Goal: Book appointment/travel/reservation

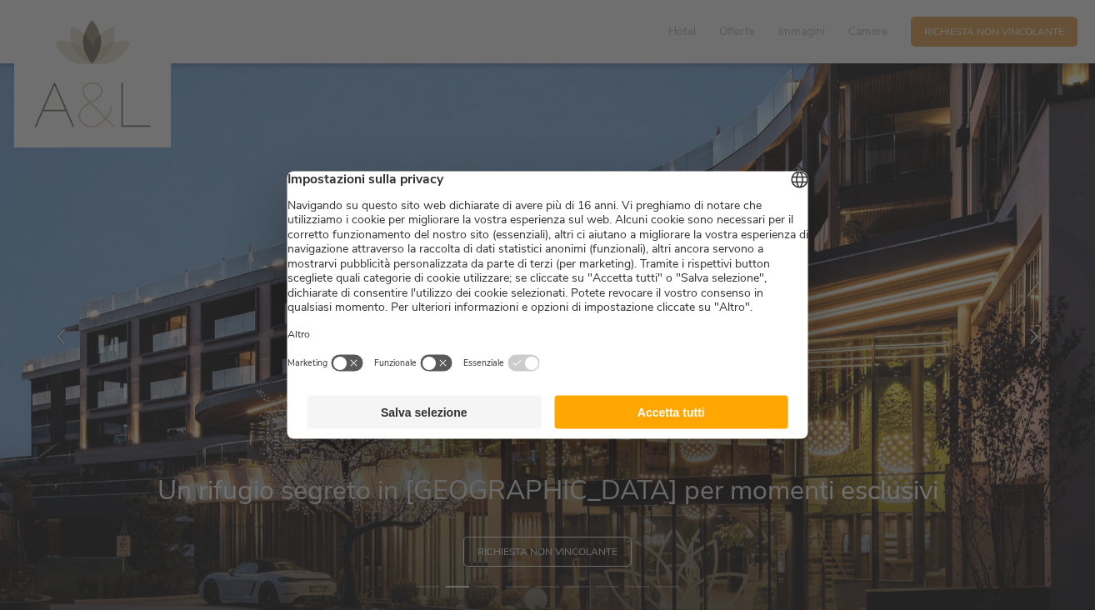
click at [573, 429] on button "Accetta tutti" at bounding box center [671, 412] width 234 height 33
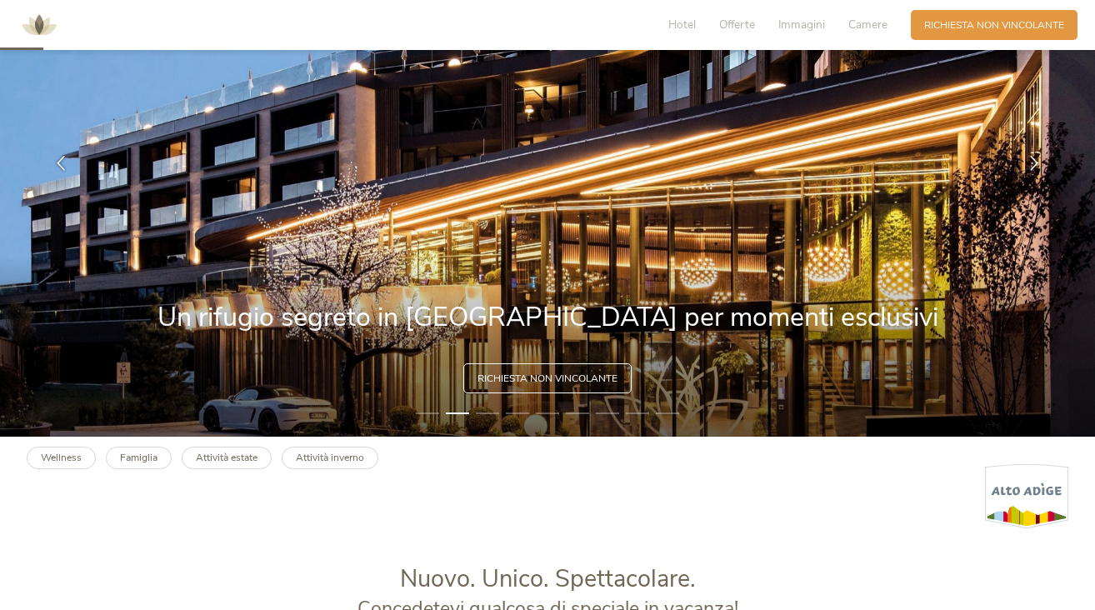
scroll to position [182, 0]
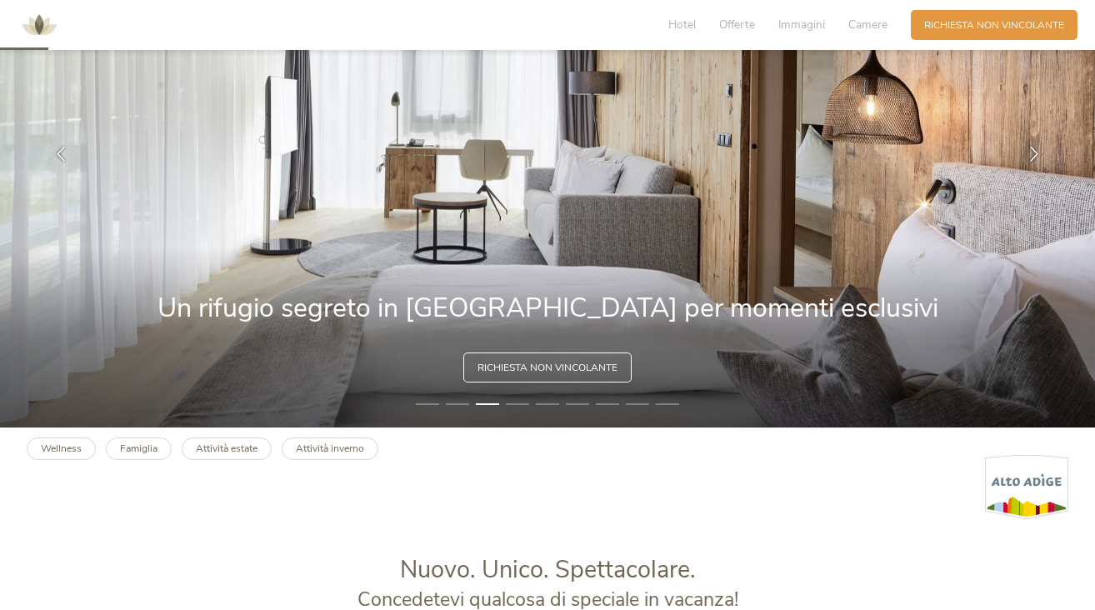
click at [566, 365] on span "Richiesta non vincolante" at bounding box center [547, 368] width 140 height 14
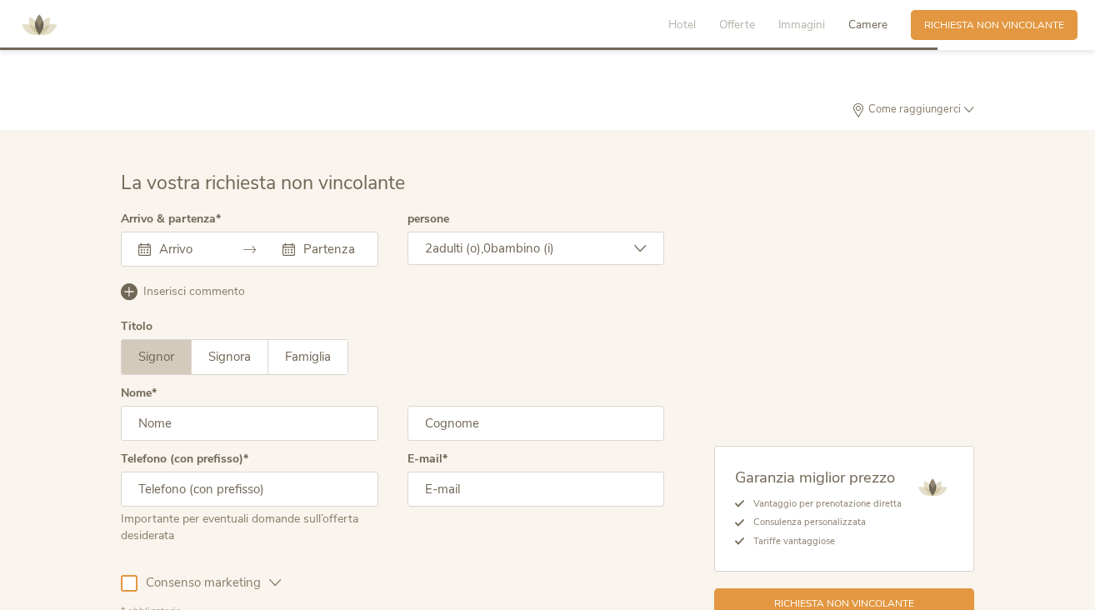
scroll to position [4124, 0]
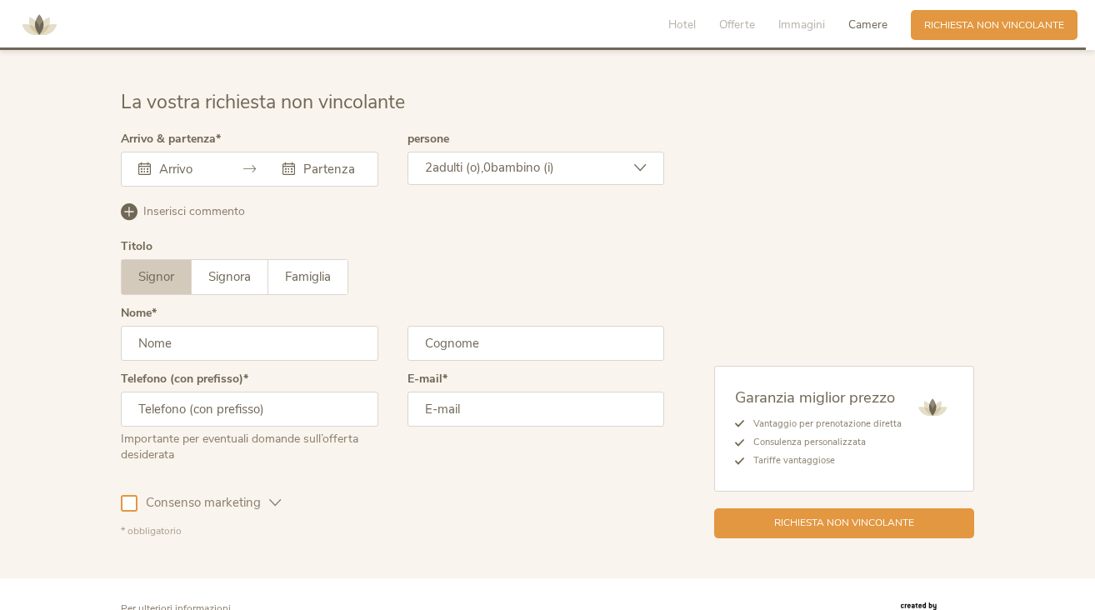
click at [339, 161] on input "text" at bounding box center [329, 169] width 61 height 17
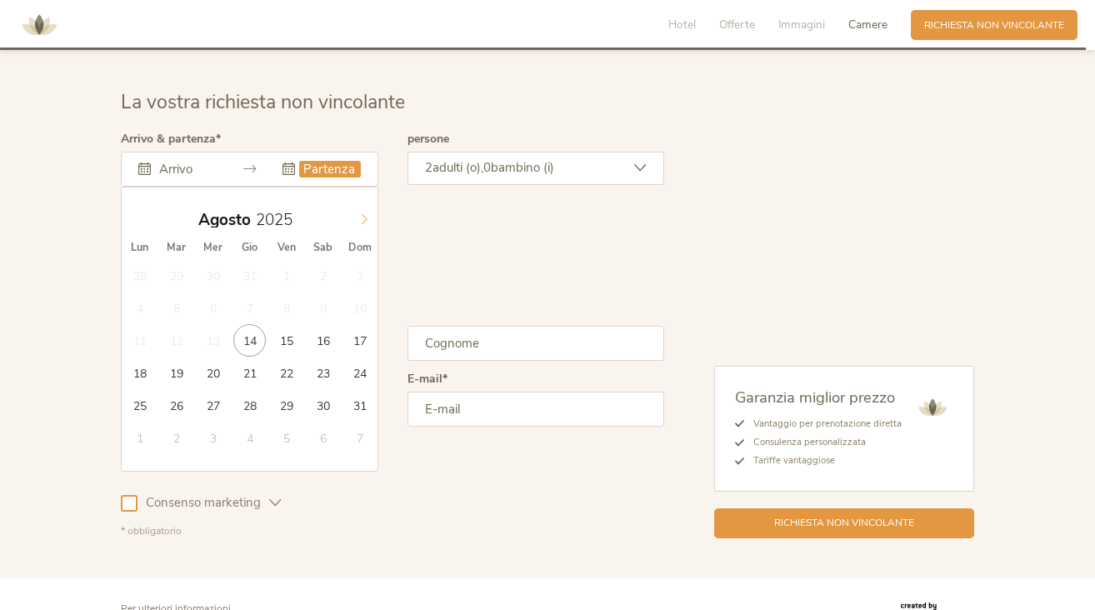
click at [369, 213] on icon at bounding box center [364, 219] width 12 height 12
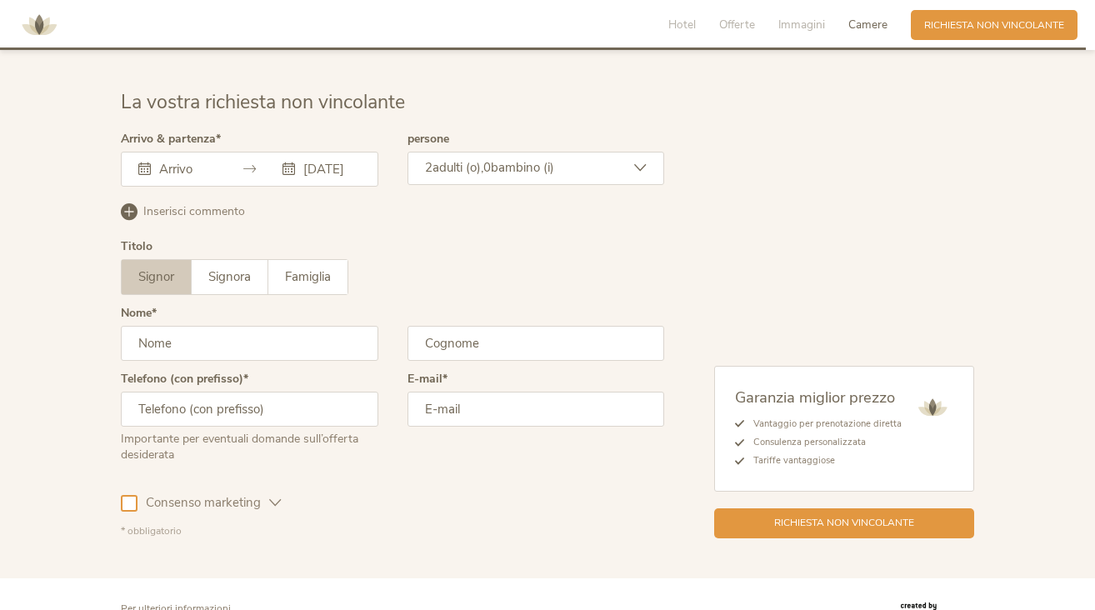
click at [355, 161] on input "[DATE]" at bounding box center [329, 169] width 61 height 17
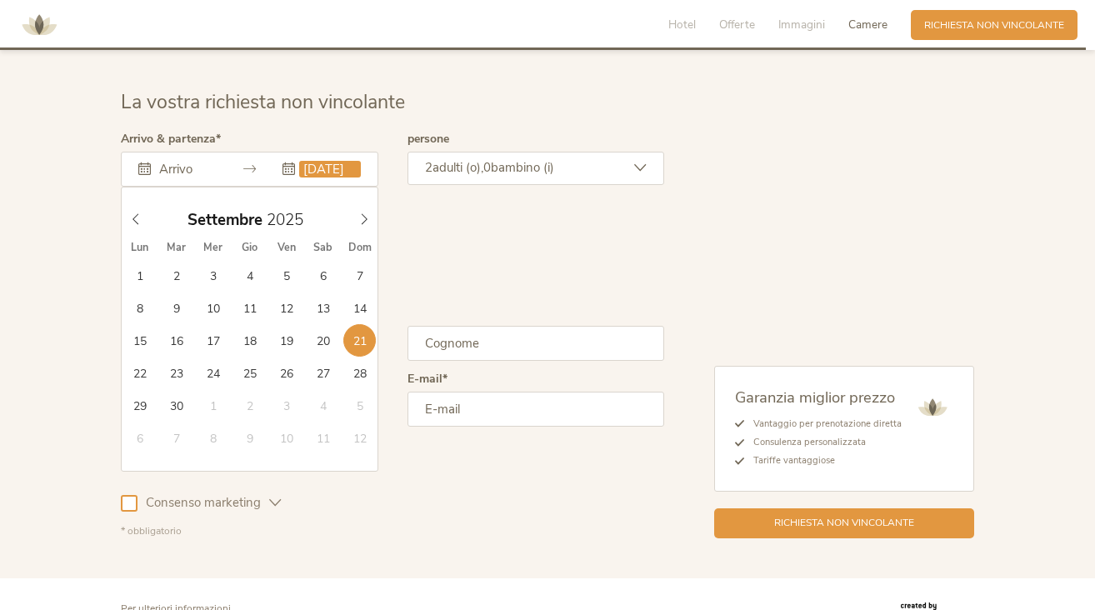
click at [424, 216] on div "Inserisci commento Elimina commento" at bounding box center [392, 220] width 543 height 42
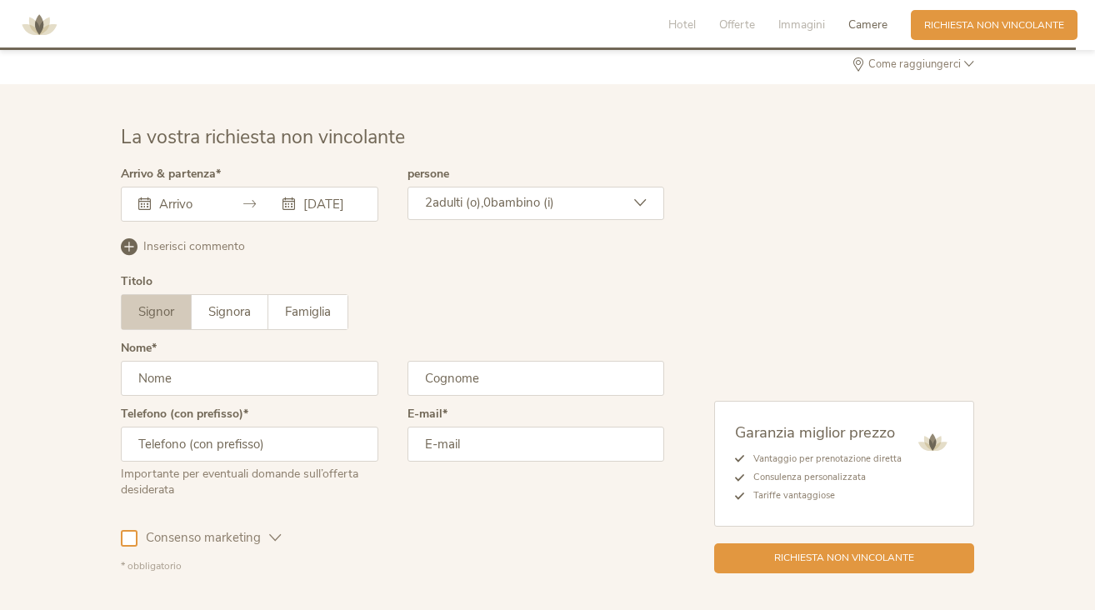
scroll to position [4089, 0]
click at [298, 197] on div "[DATE]" at bounding box center [320, 205] width 77 height 17
click at [329, 187] on div "[DATE]" at bounding box center [249, 204] width 257 height 35
click at [327, 197] on input "[DATE]" at bounding box center [329, 205] width 61 height 17
click at [292, 198] on icon at bounding box center [288, 204] width 12 height 12
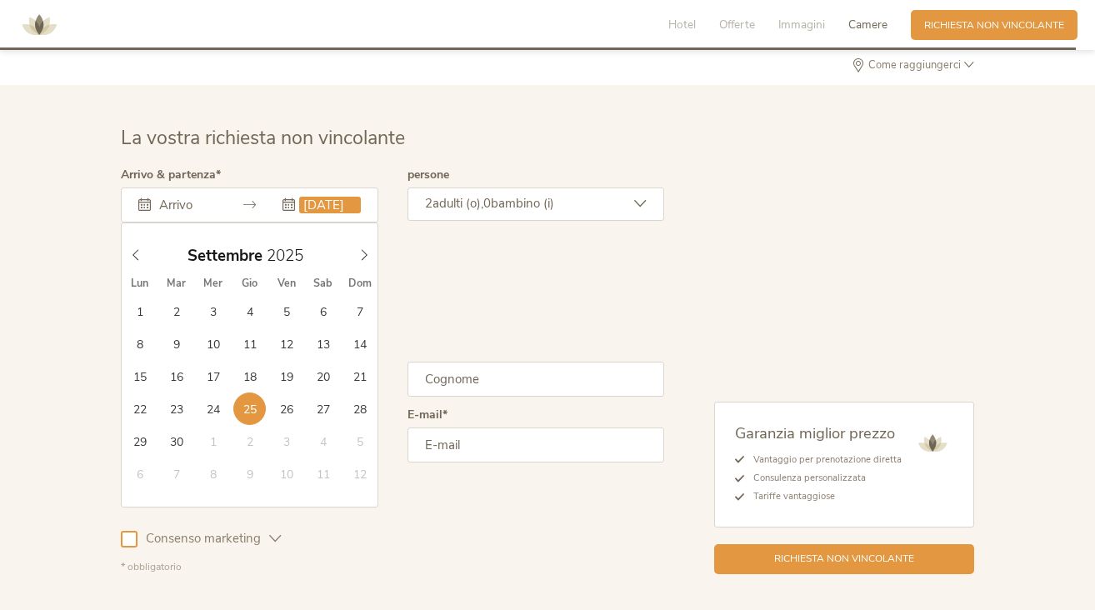
click at [324, 197] on input "[DATE]" at bounding box center [329, 205] width 61 height 17
type input "[DATE]"
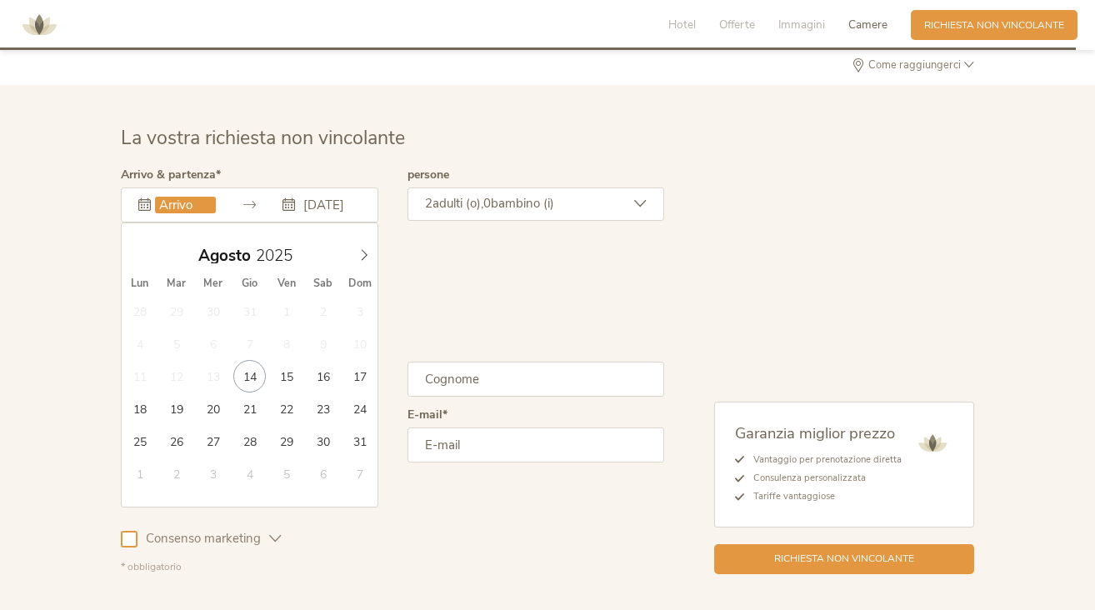
click at [180, 197] on input "text" at bounding box center [185, 205] width 61 height 17
click at [250, 198] on icon at bounding box center [249, 204] width 12 height 12
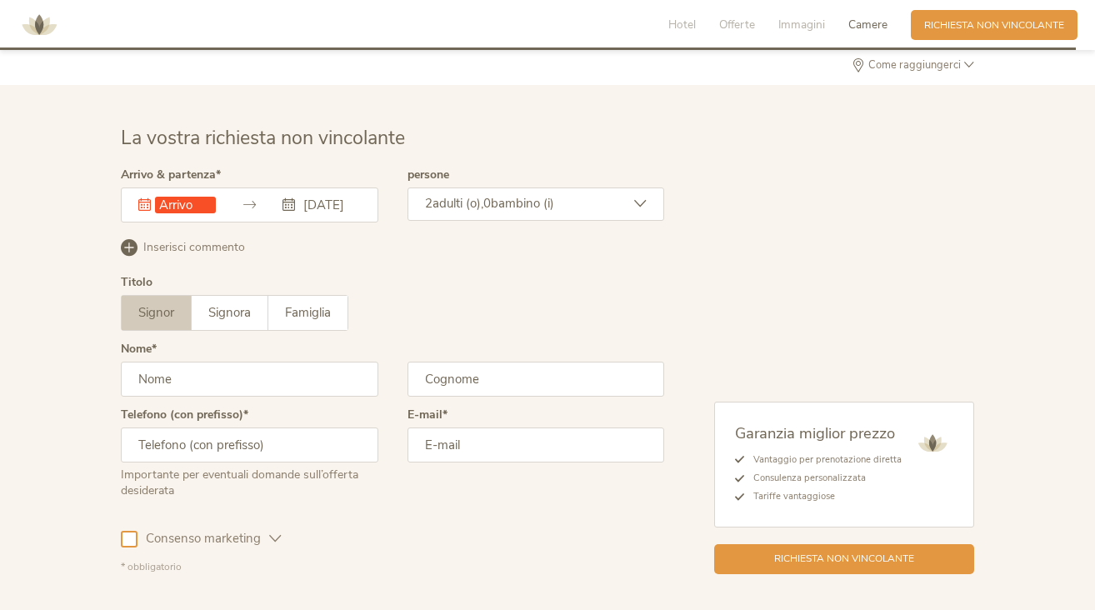
click at [250, 198] on icon at bounding box center [249, 204] width 12 height 12
click at [142, 198] on icon at bounding box center [144, 204] width 12 height 12
click at [173, 197] on input "text" at bounding box center [185, 205] width 61 height 17
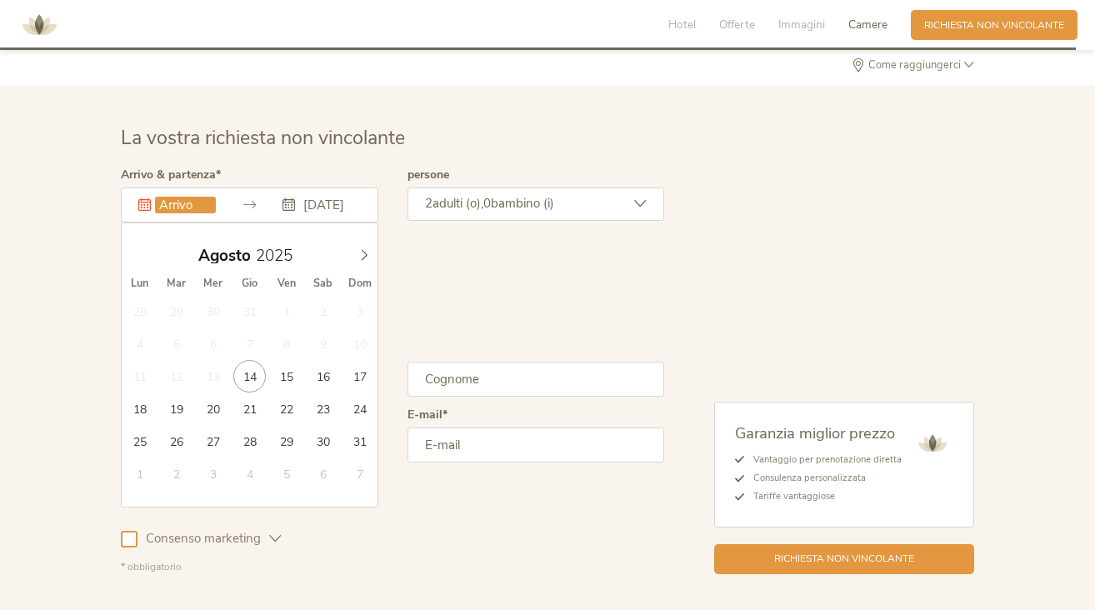
click at [173, 197] on input "text" at bounding box center [185, 205] width 61 height 17
click at [452, 277] on div "Titolo Signor Signora Famiglia Signor Signora [GEOGRAPHIC_DATA]" at bounding box center [392, 310] width 543 height 67
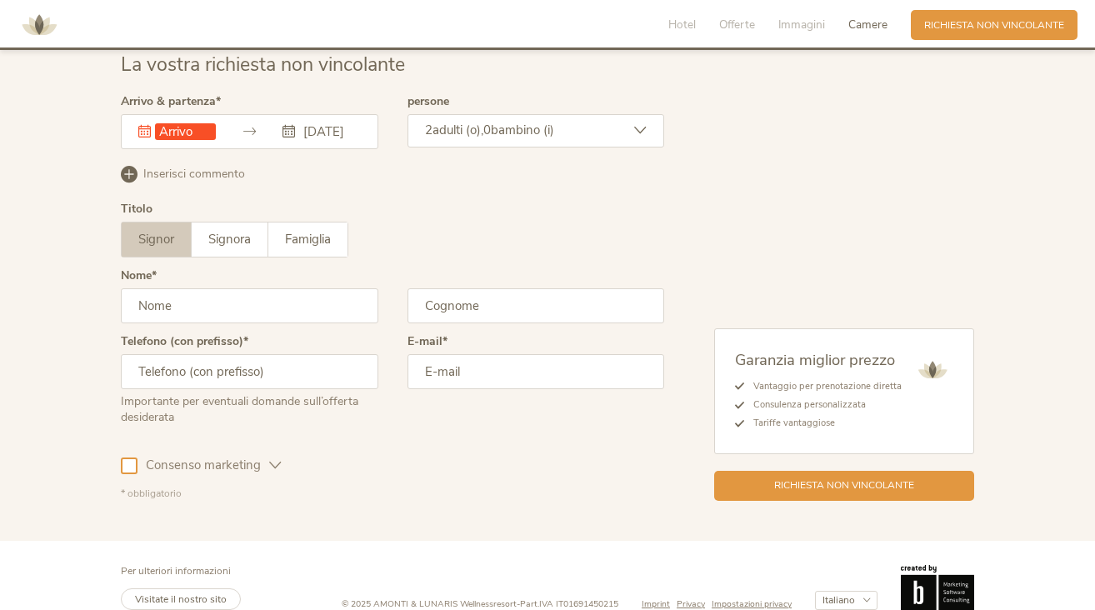
scroll to position [4160, 0]
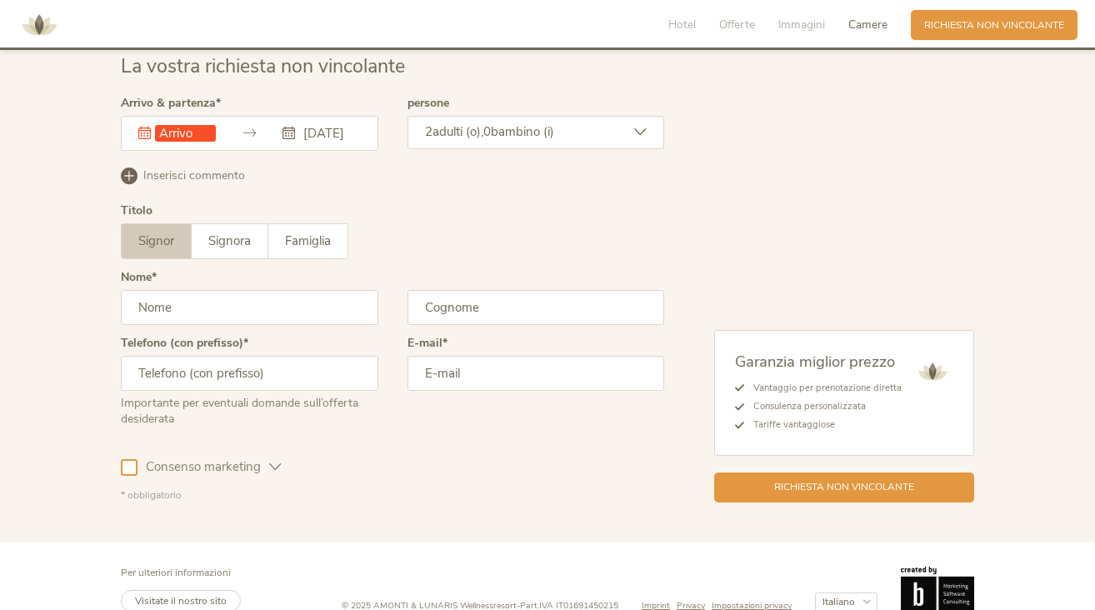
click at [181, 224] on label "Signor" at bounding box center [157, 241] width 70 height 34
click at [226, 232] on span "Signora" at bounding box center [229, 240] width 42 height 17
type input "[PERSON_NAME]"
type input "capanna"
click at [317, 360] on input "text" at bounding box center [249, 373] width 257 height 35
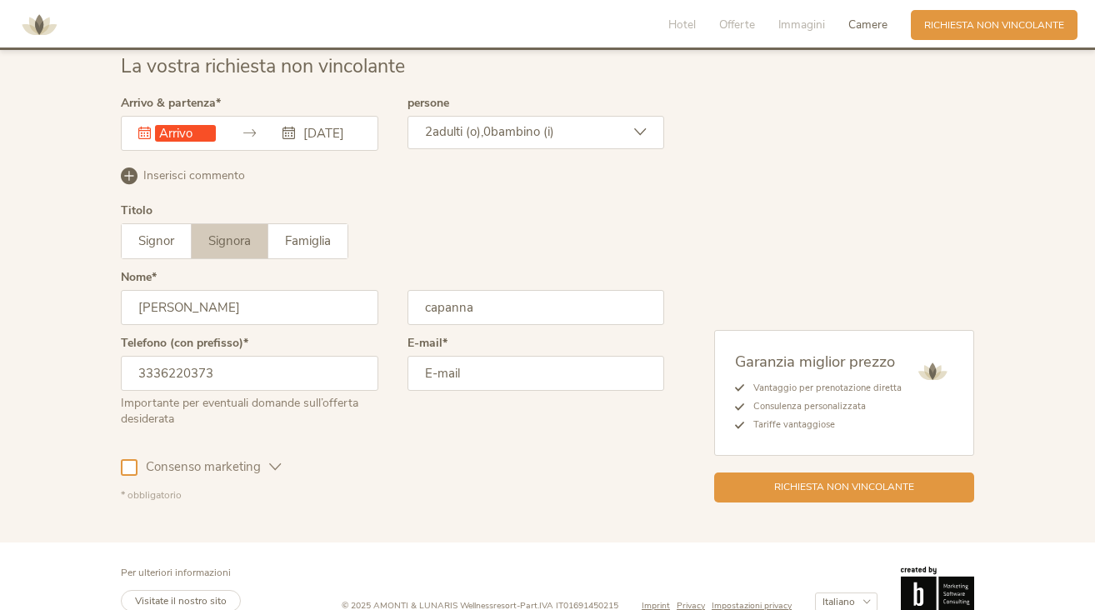
type input "3336220373"
type input "[EMAIL_ADDRESS][DOMAIN_NAME]"
click at [134, 459] on div at bounding box center [129, 467] width 17 height 17
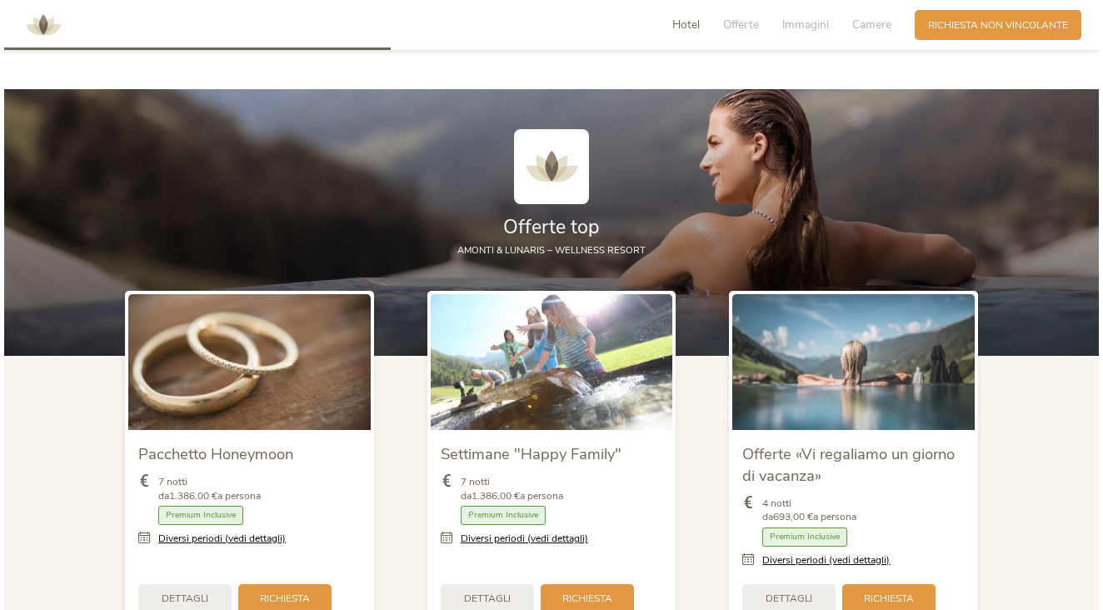
scroll to position [1471, 0]
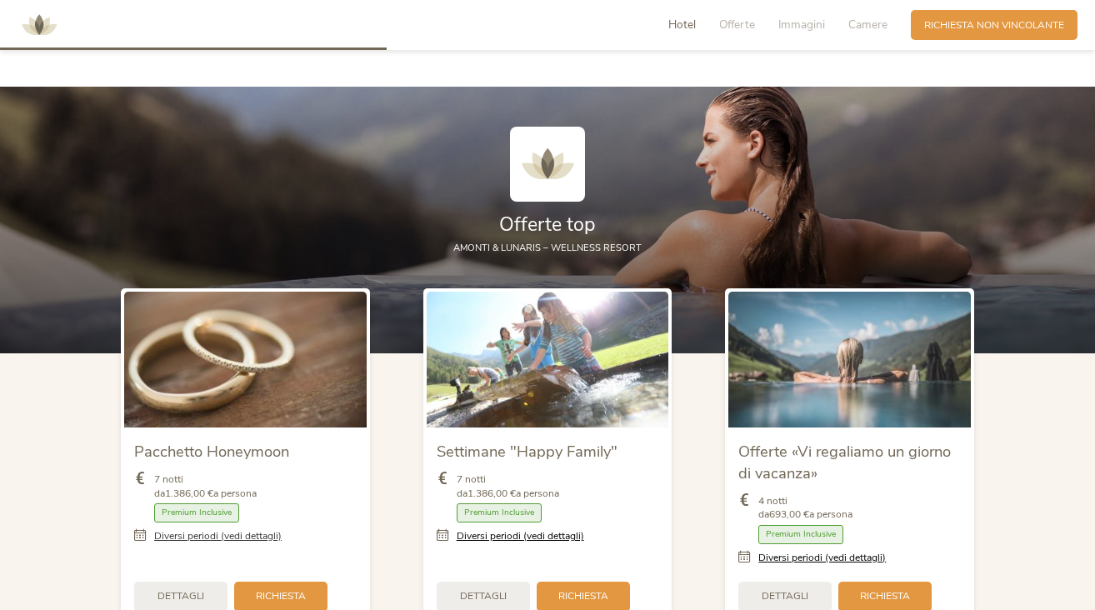
click at [236, 529] on link "Diversi periodi (vedi dettagli)" at bounding box center [217, 536] width 127 height 14
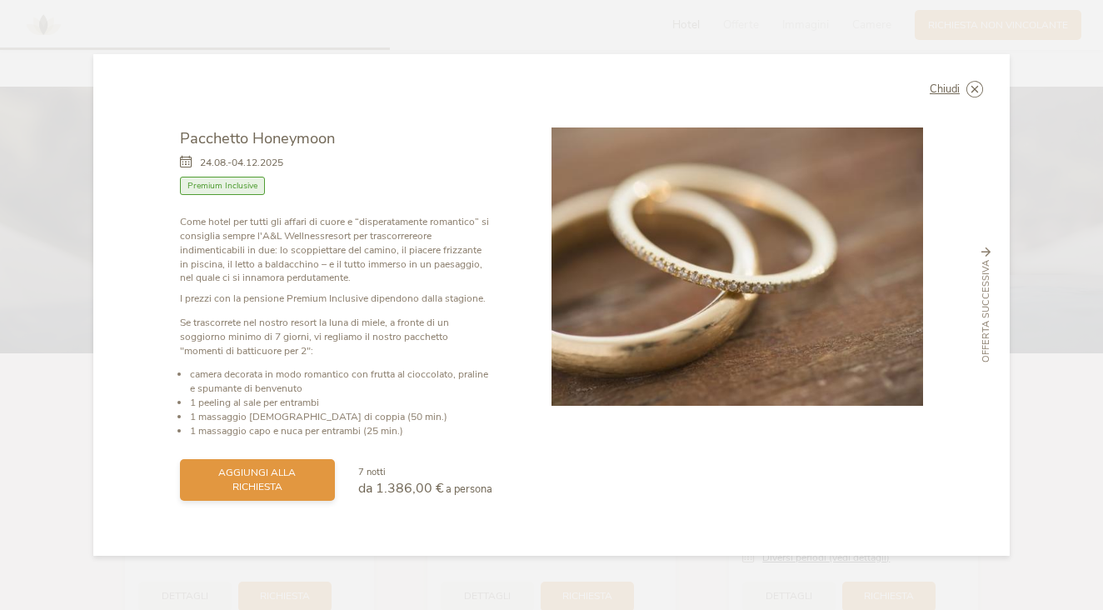
click at [249, 478] on span "aggiungi alla richiesta" at bounding box center [257, 480] width 128 height 28
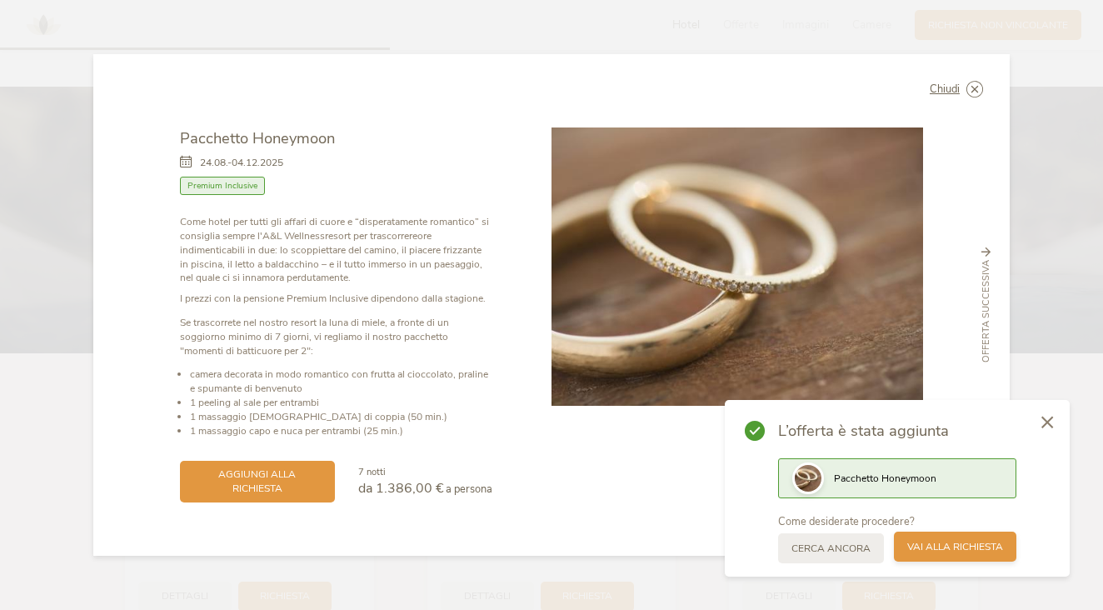
click at [942, 552] on span "Vai alla richiesta" at bounding box center [955, 547] width 96 height 14
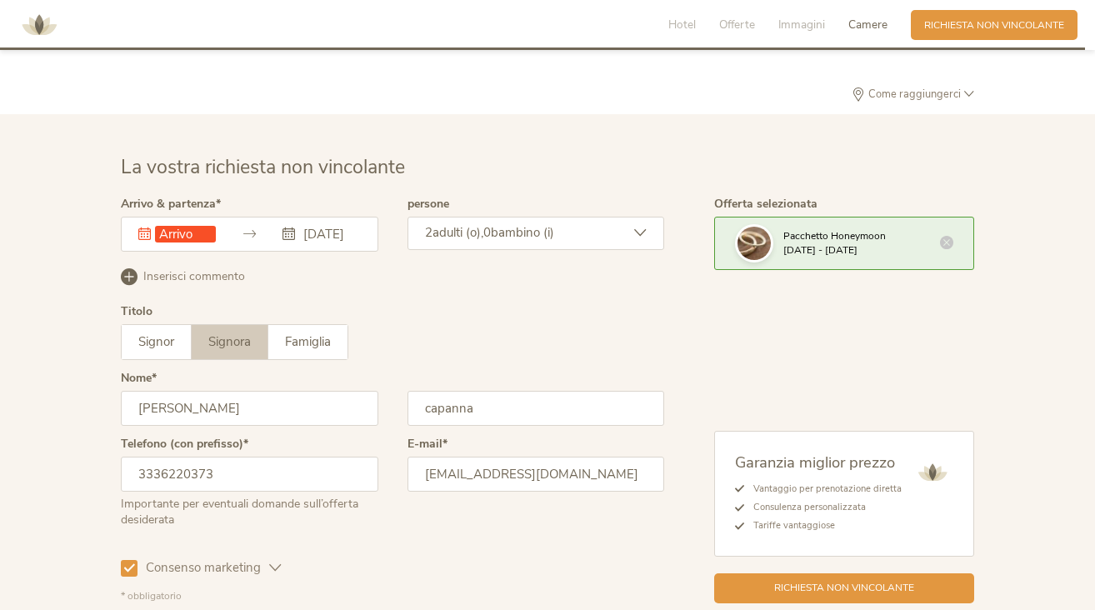
scroll to position [4124, 0]
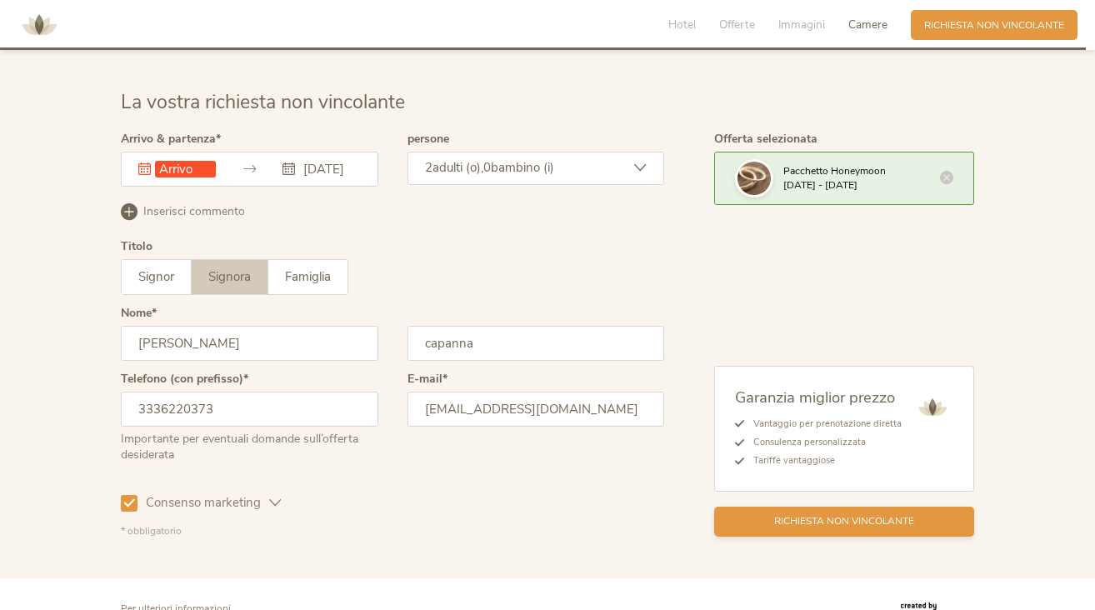
click at [828, 514] on span "Richiesta non vincolante" at bounding box center [844, 521] width 140 height 14
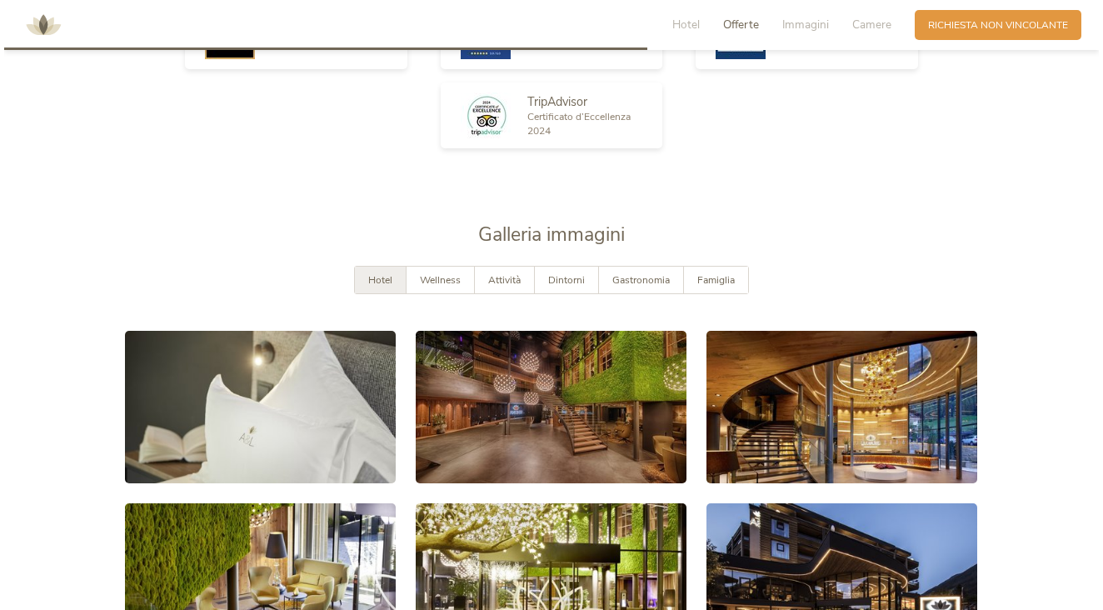
scroll to position [1556, 0]
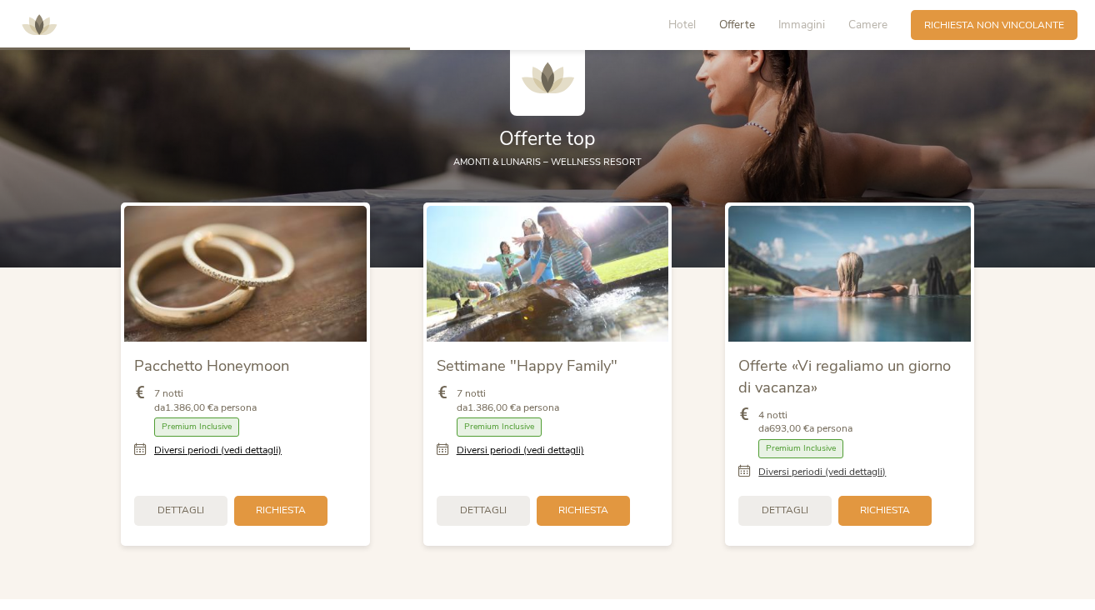
click at [817, 465] on link "Diversi periodi (vedi dettagli)" at bounding box center [821, 472] width 127 height 14
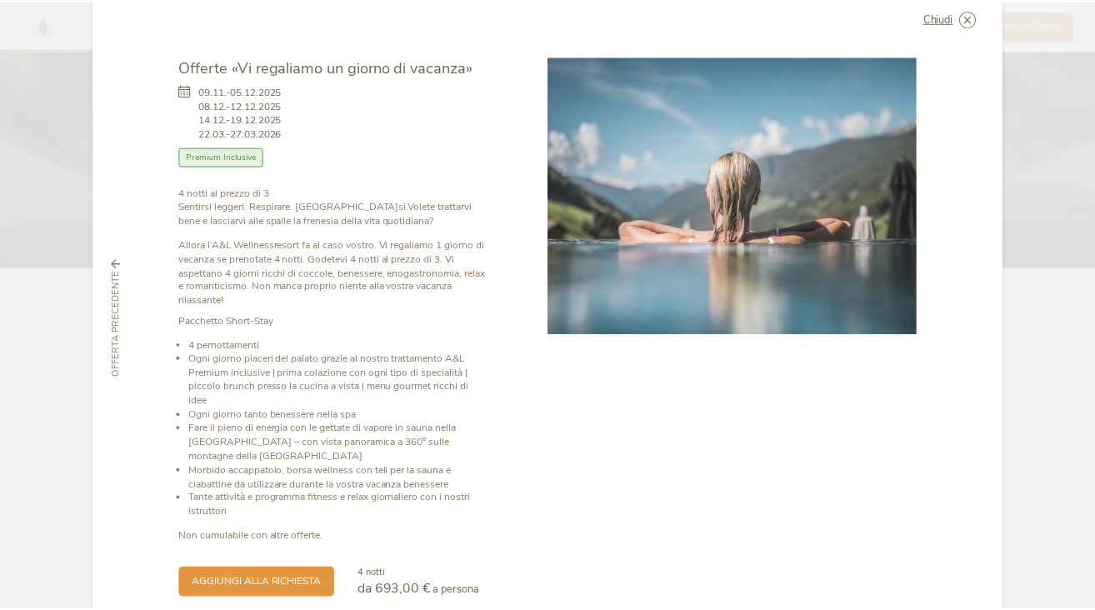
scroll to position [38, 0]
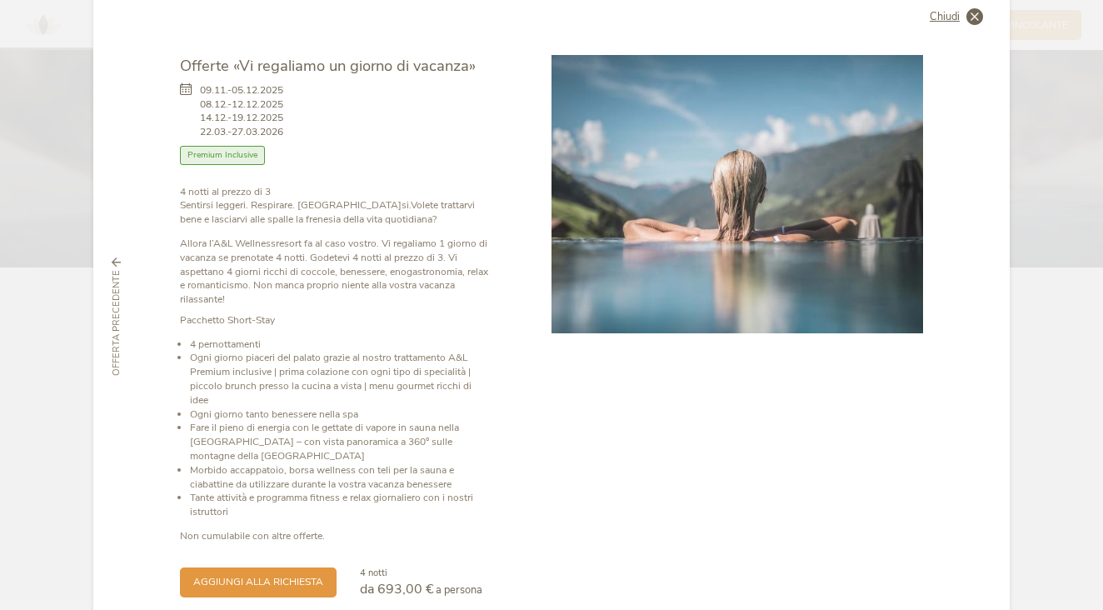
click at [935, 17] on span "Chiudi" at bounding box center [945, 17] width 30 height 11
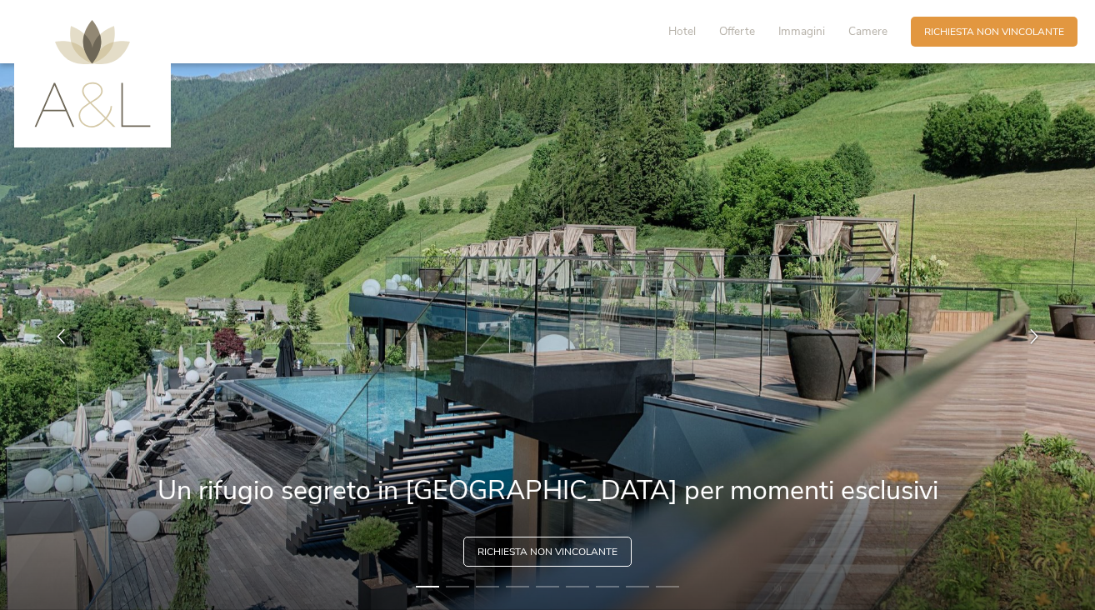
scroll to position [0, 0]
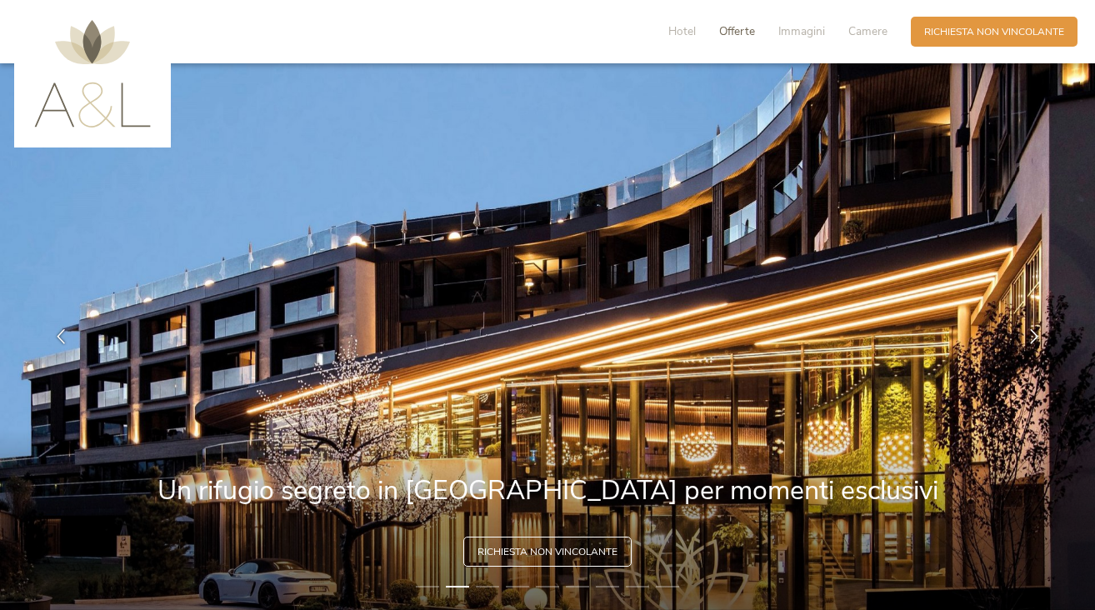
click at [748, 35] on span "Offerte" at bounding box center [737, 31] width 36 height 16
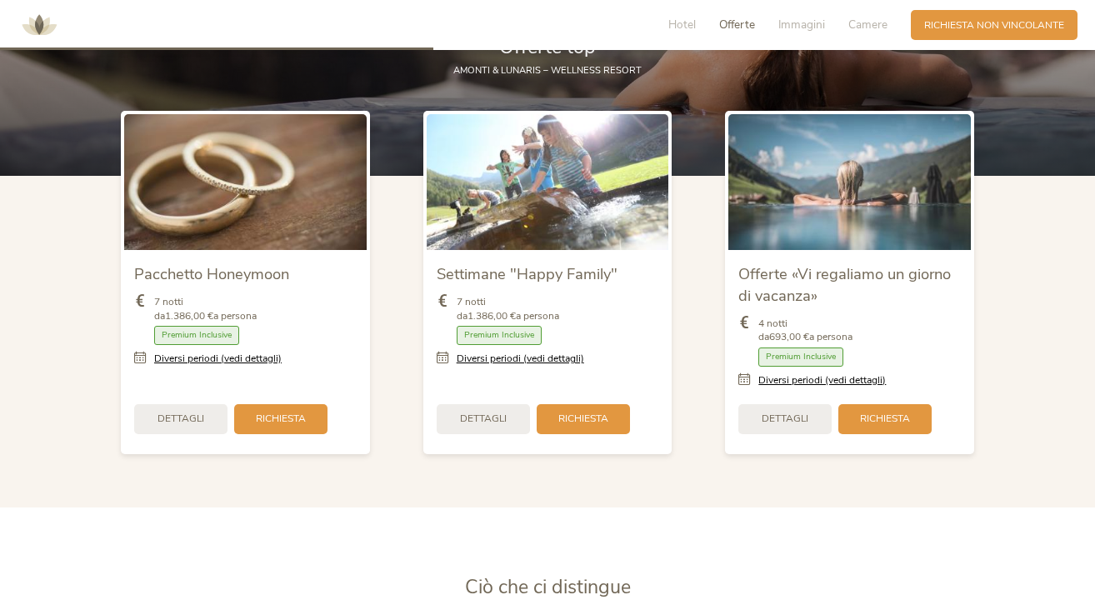
scroll to position [1651, 0]
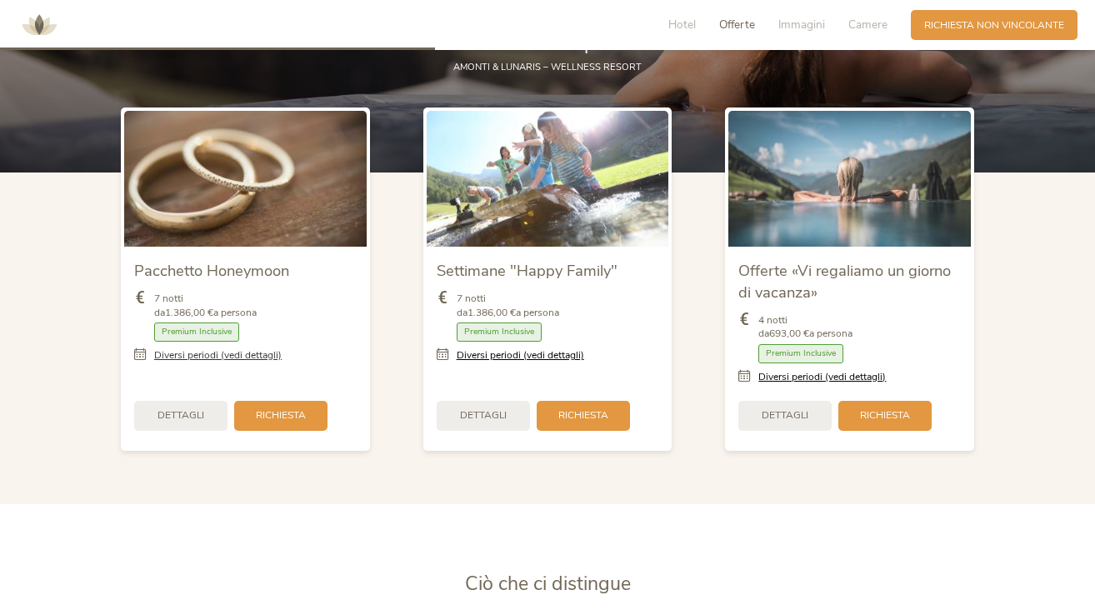
click at [269, 348] on link "Diversi periodi (vedi dettagli)" at bounding box center [217, 355] width 127 height 14
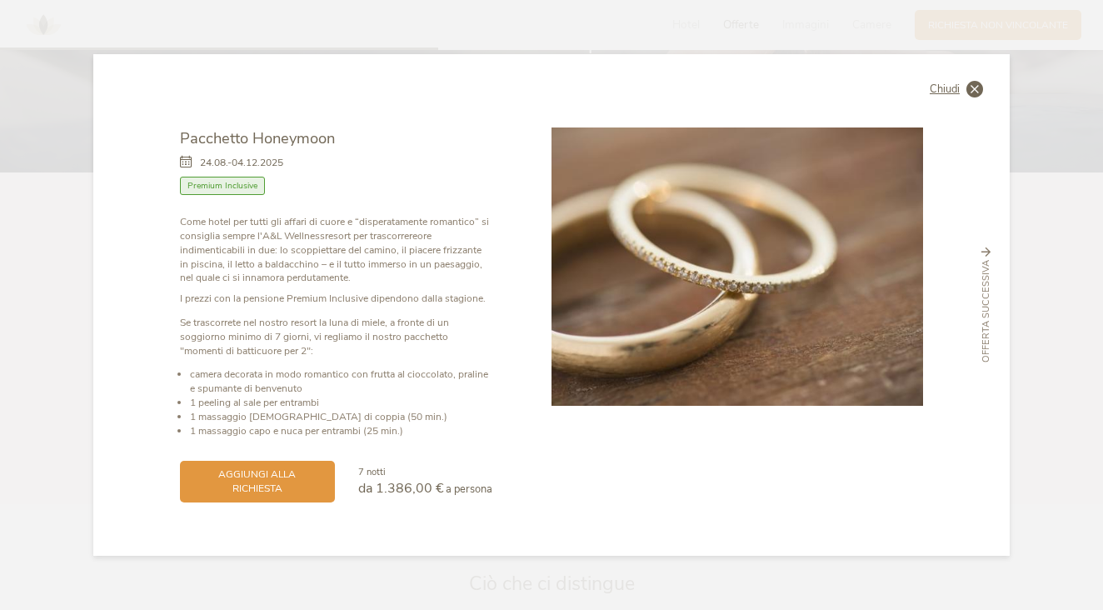
click at [976, 97] on icon at bounding box center [975, 89] width 17 height 17
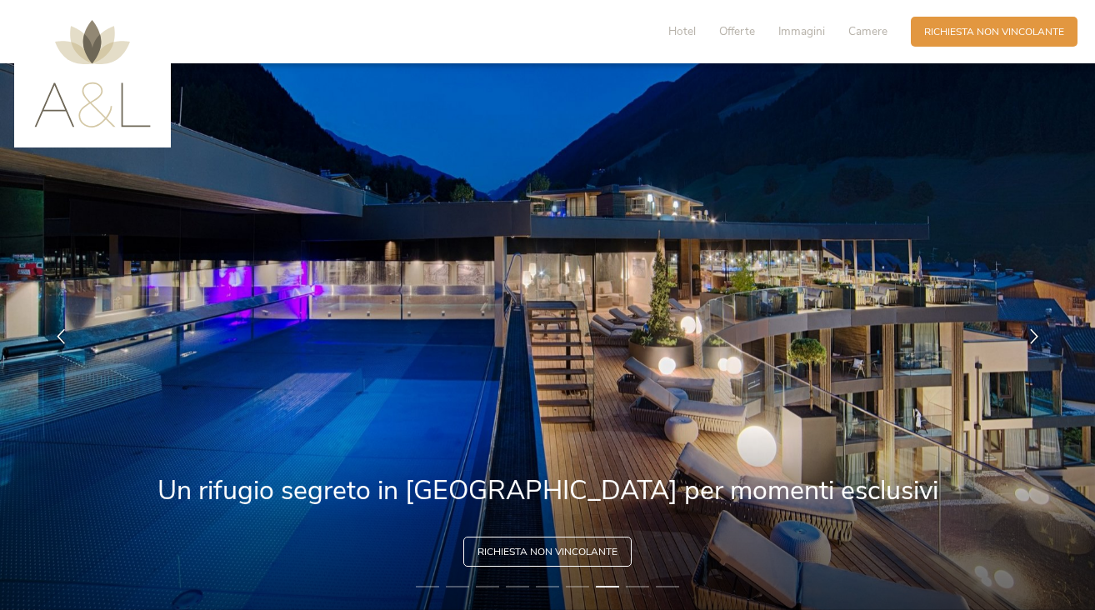
scroll to position [0, 0]
